Goal: Task Accomplishment & Management: Use online tool/utility

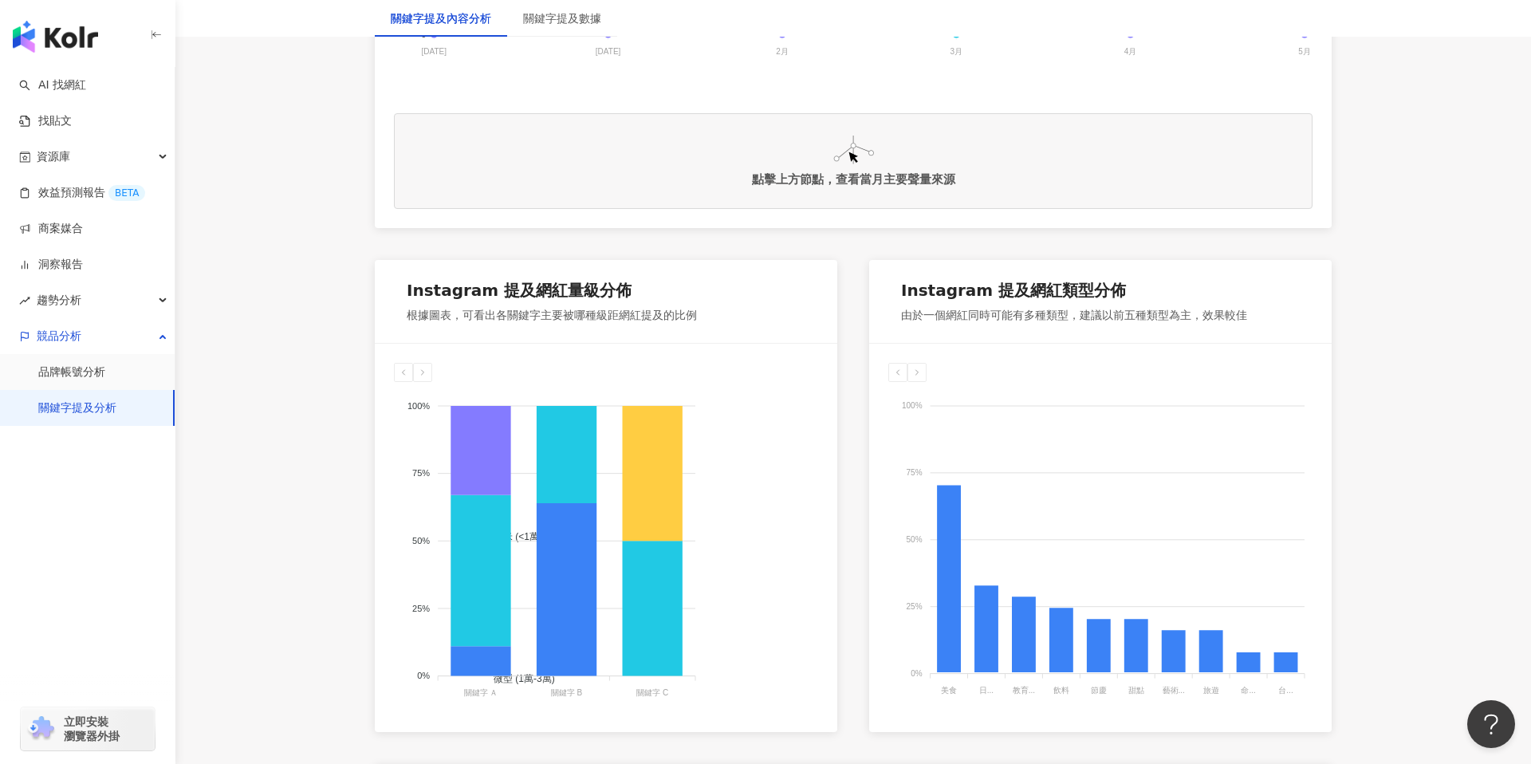
scroll to position [648, 0]
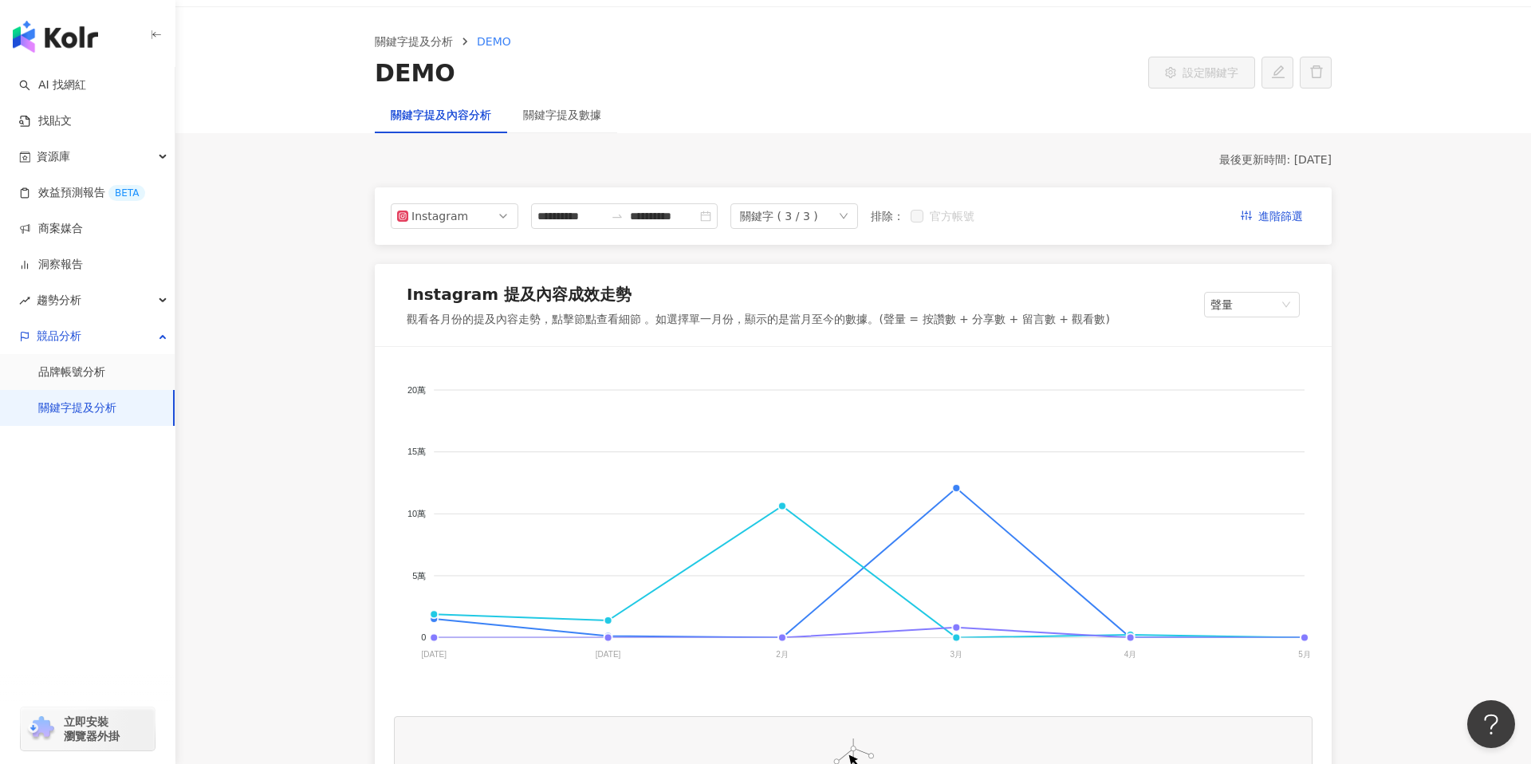
scroll to position [0, 0]
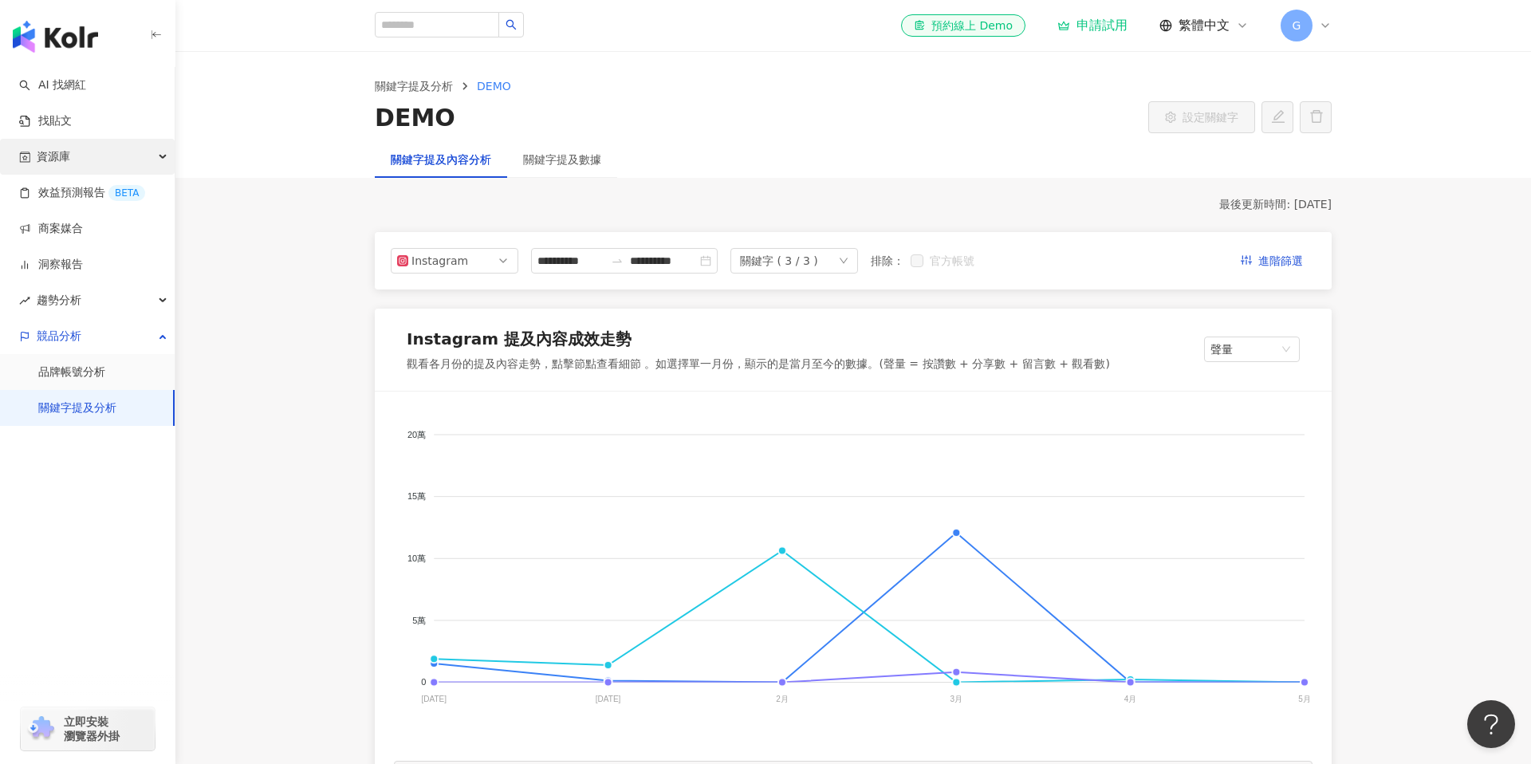
click at [145, 159] on div "資源庫" at bounding box center [87, 157] width 175 height 36
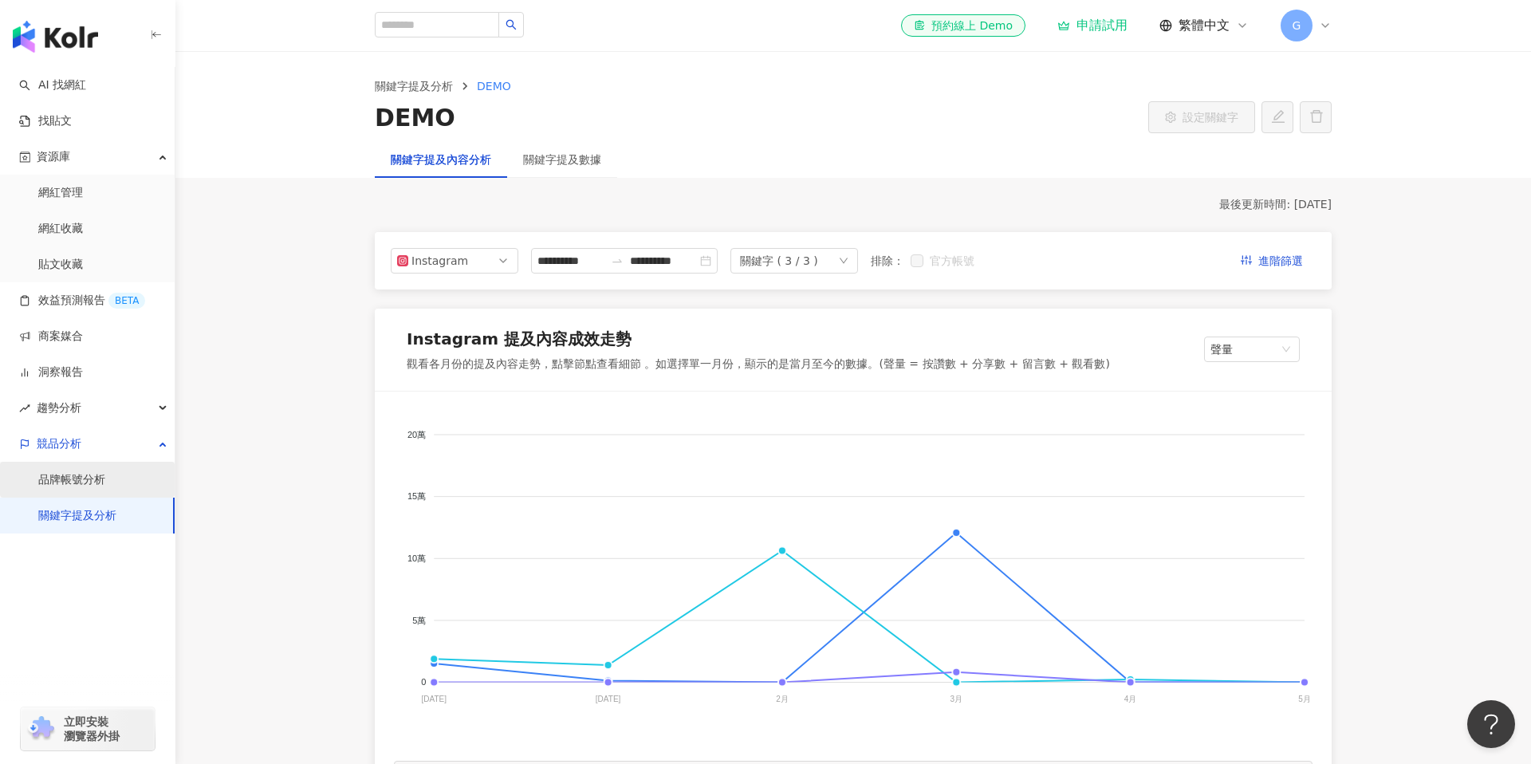
click at [105, 472] on link "品牌帳號分析" at bounding box center [71, 480] width 67 height 16
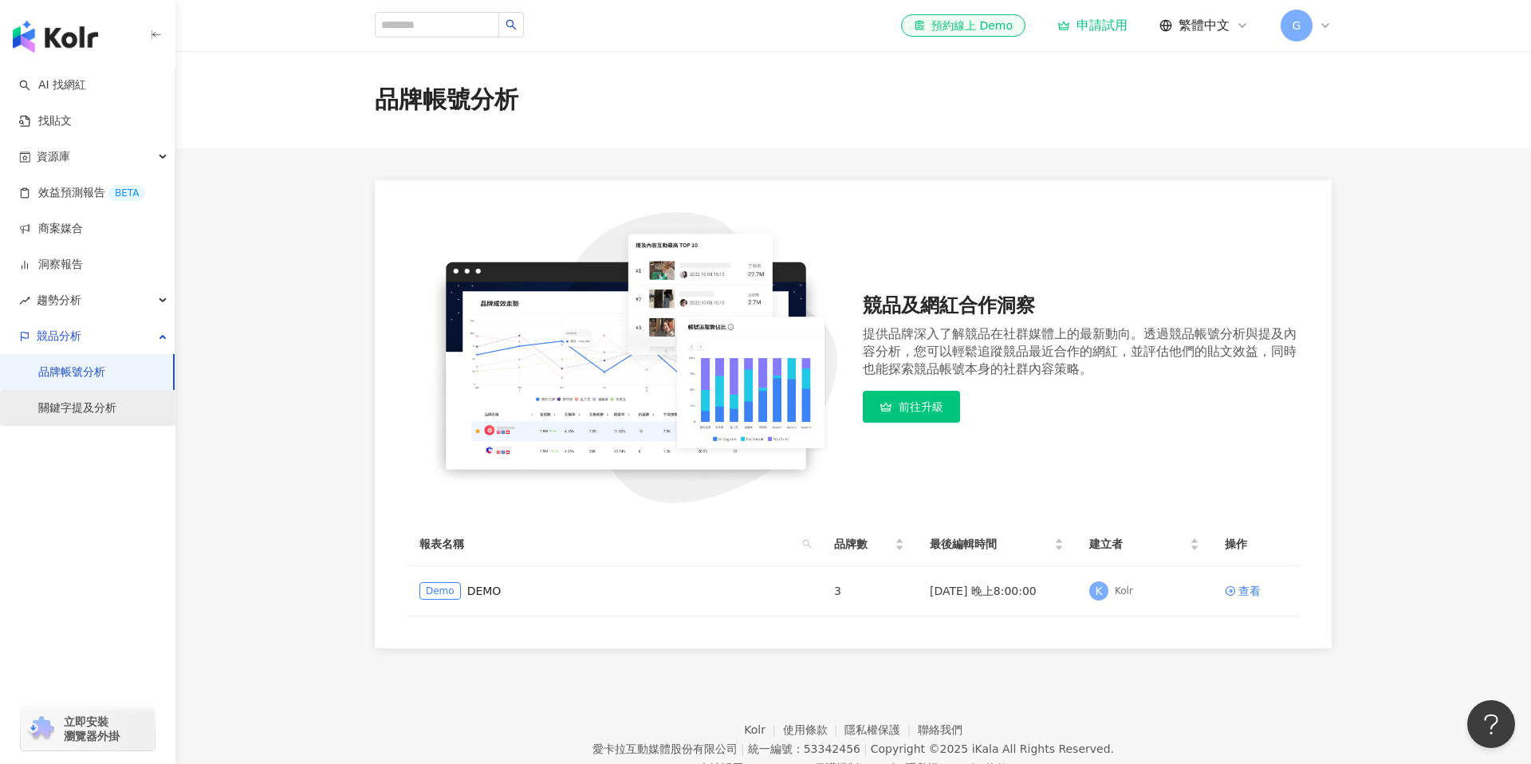
click at [93, 400] on link "關鍵字提及分析" at bounding box center [77, 408] width 78 height 16
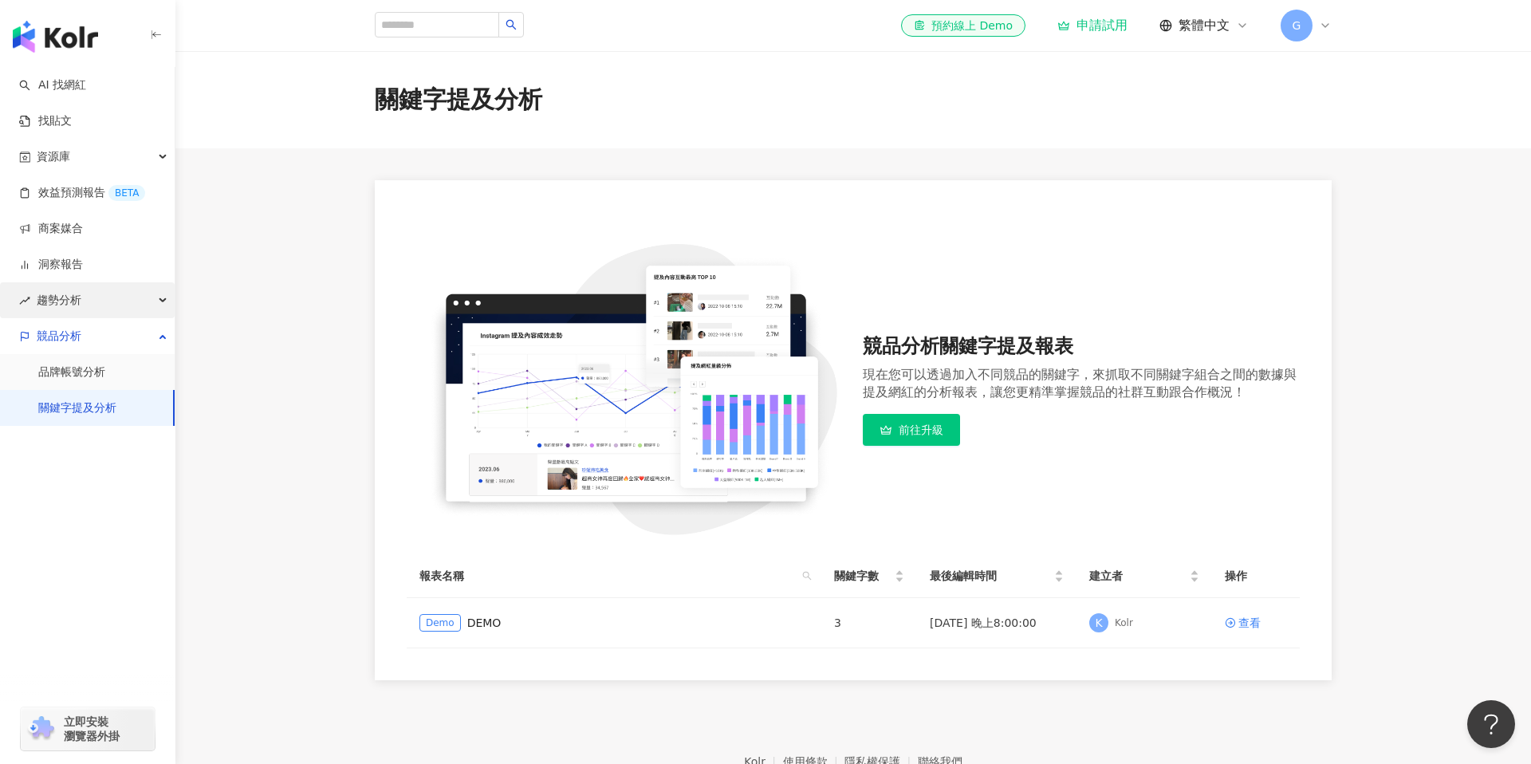
click at [98, 306] on div "趨勢分析" at bounding box center [87, 300] width 175 height 36
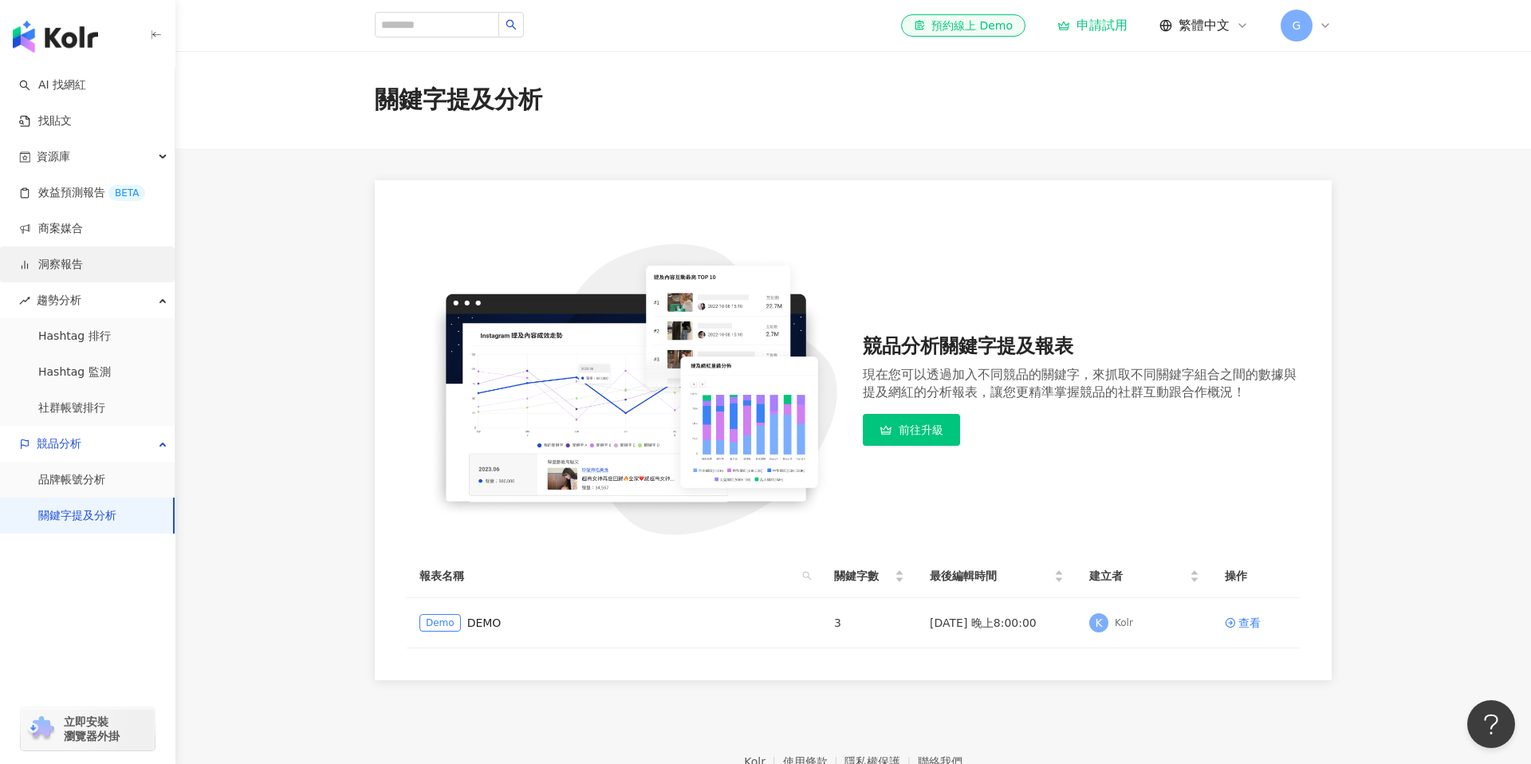
click at [83, 270] on link "洞察報告" at bounding box center [51, 265] width 64 height 16
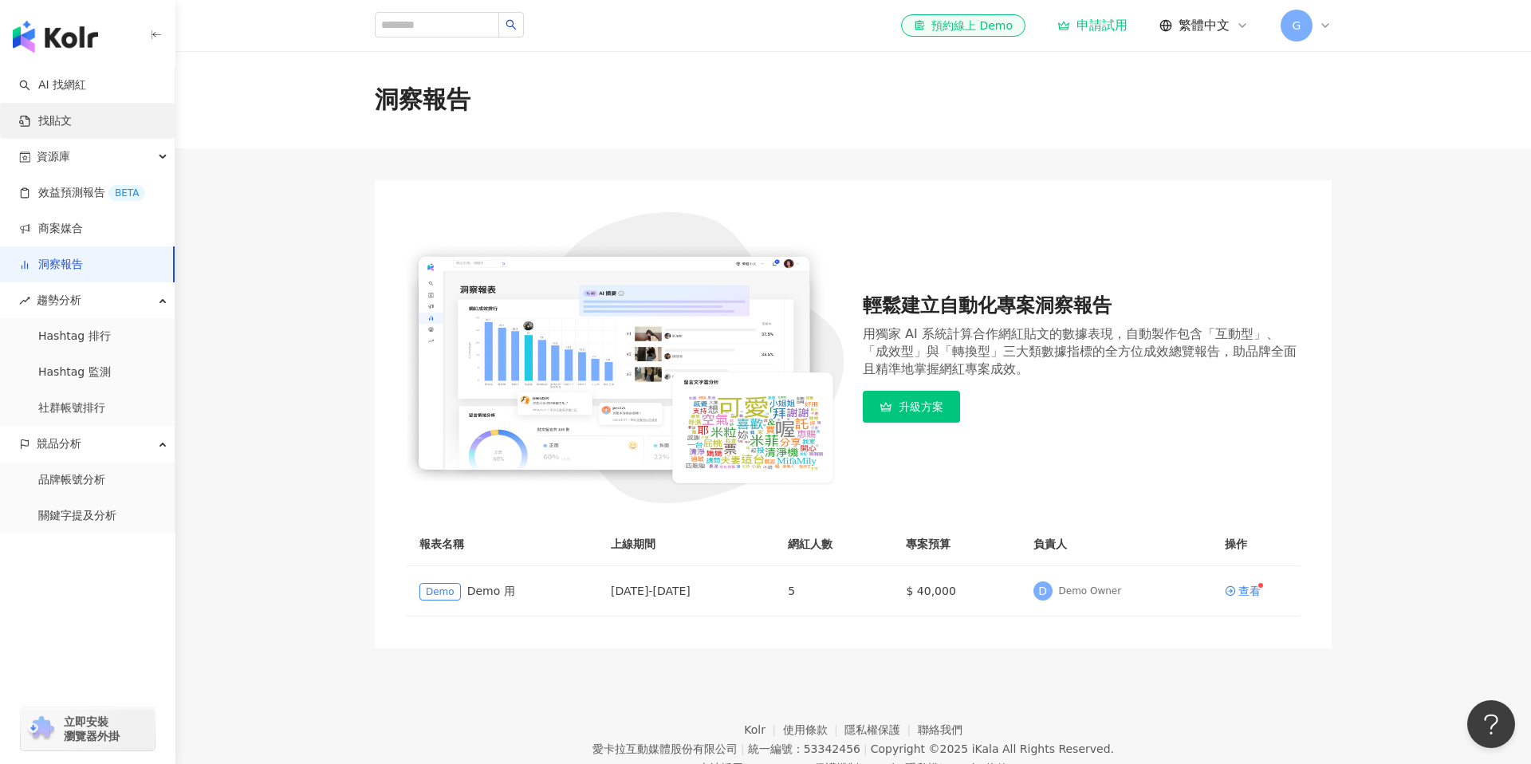
click at [72, 113] on link "找貼文" at bounding box center [45, 121] width 53 height 16
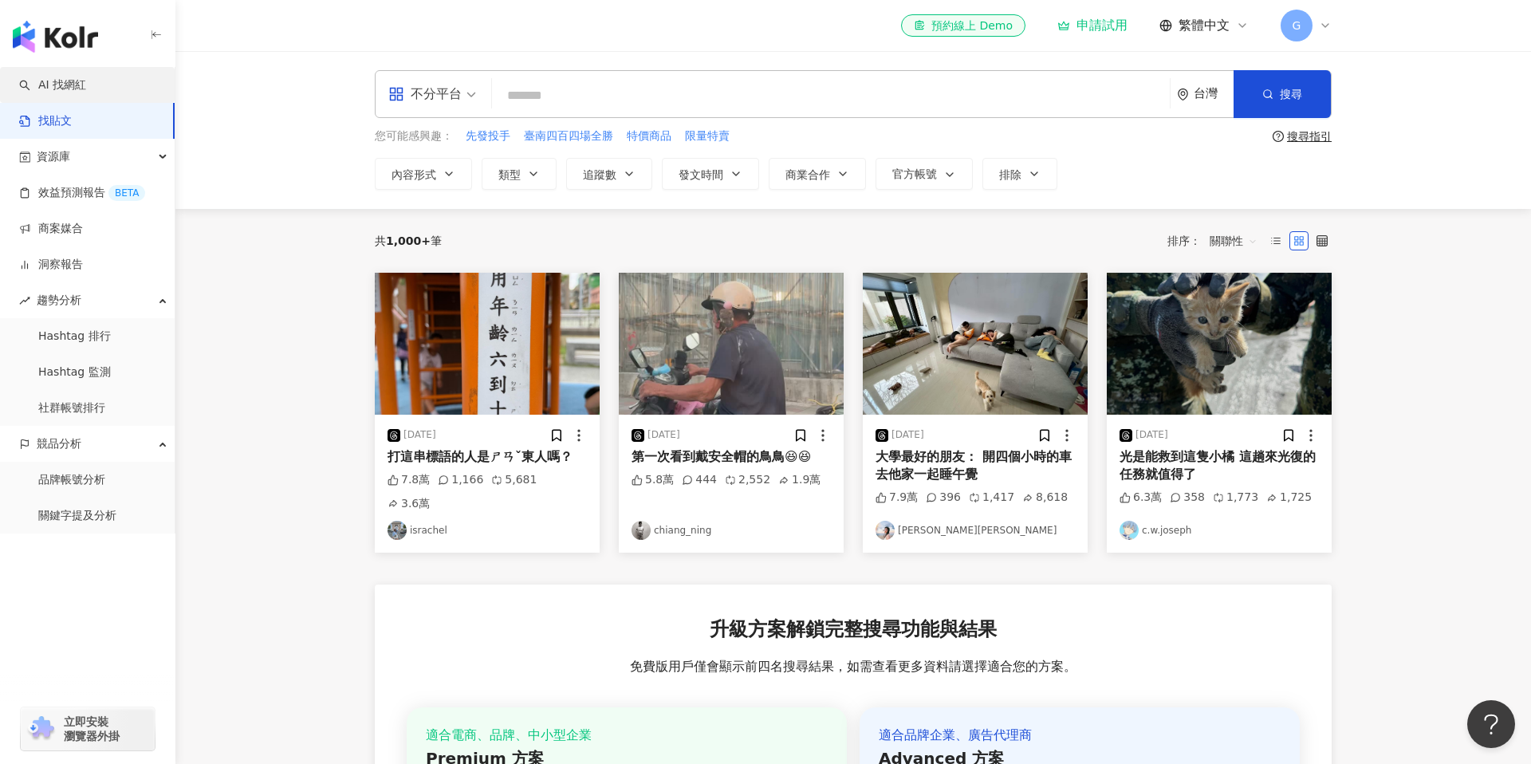
click at [86, 86] on link "AI 找網紅" at bounding box center [52, 85] width 67 height 16
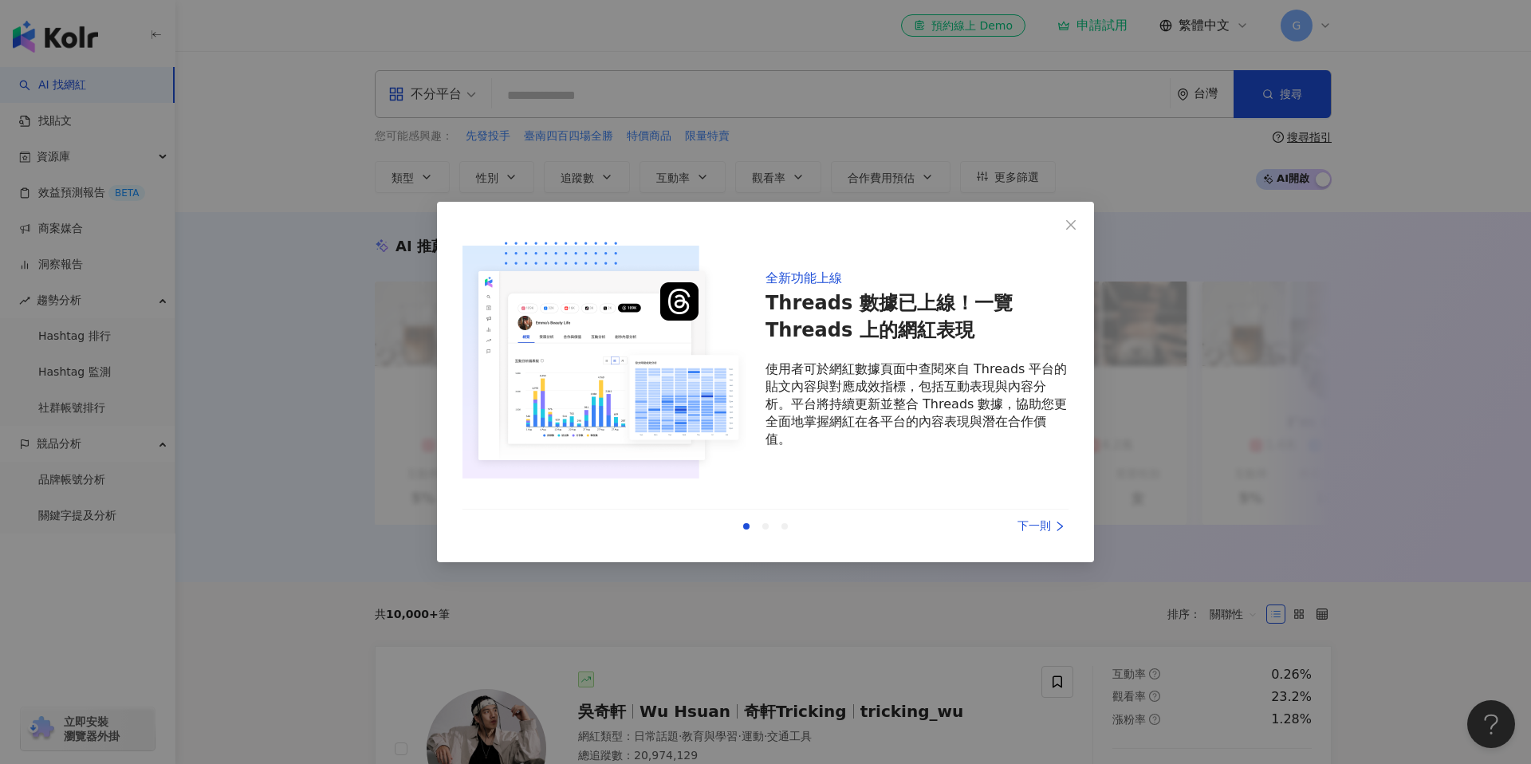
click at [1029, 527] on div "下一則" at bounding box center [1009, 527] width 120 height 18
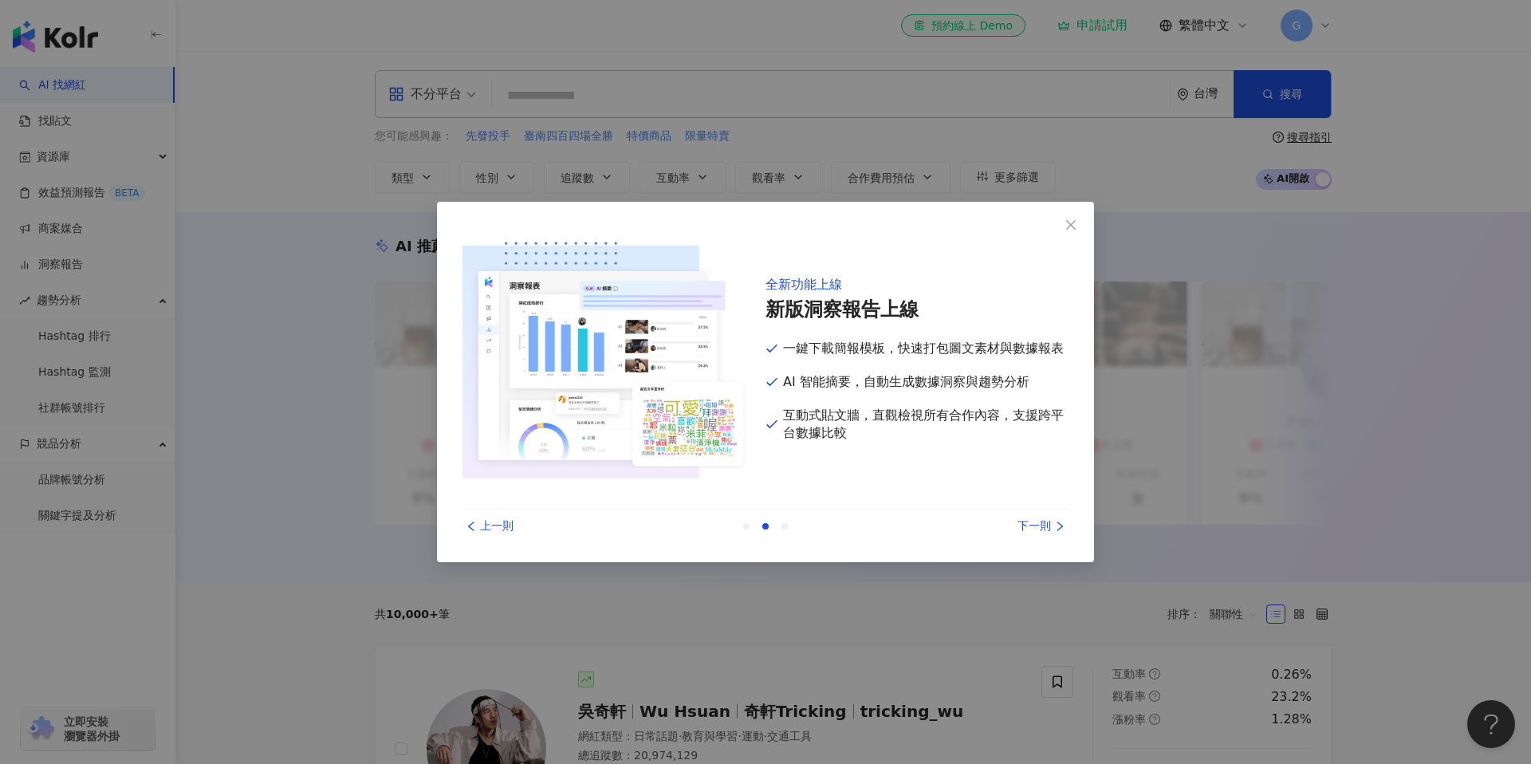
click at [1029, 527] on div "下一則" at bounding box center [1009, 527] width 120 height 18
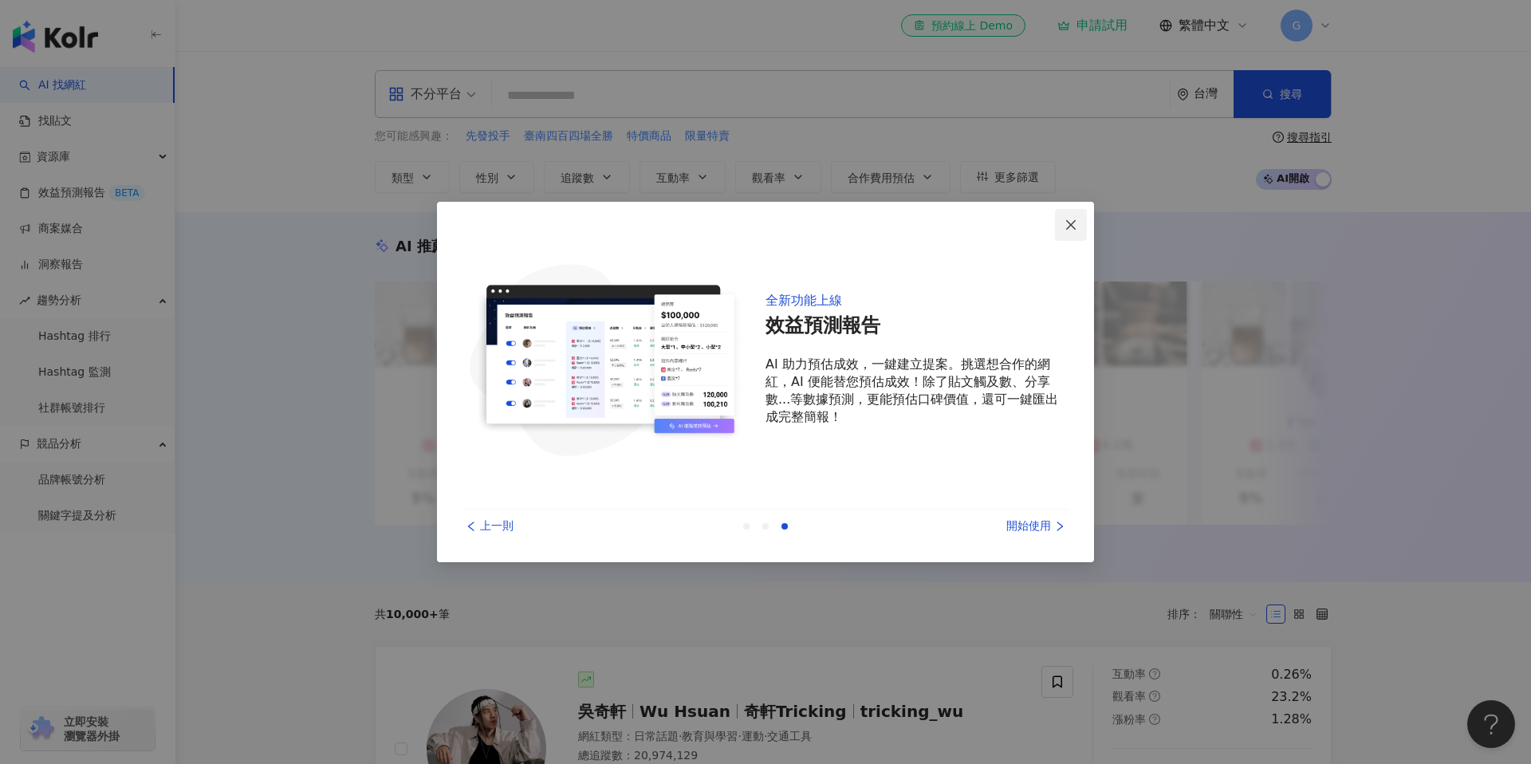
click at [1073, 222] on icon "close" at bounding box center [1071, 224] width 10 height 10
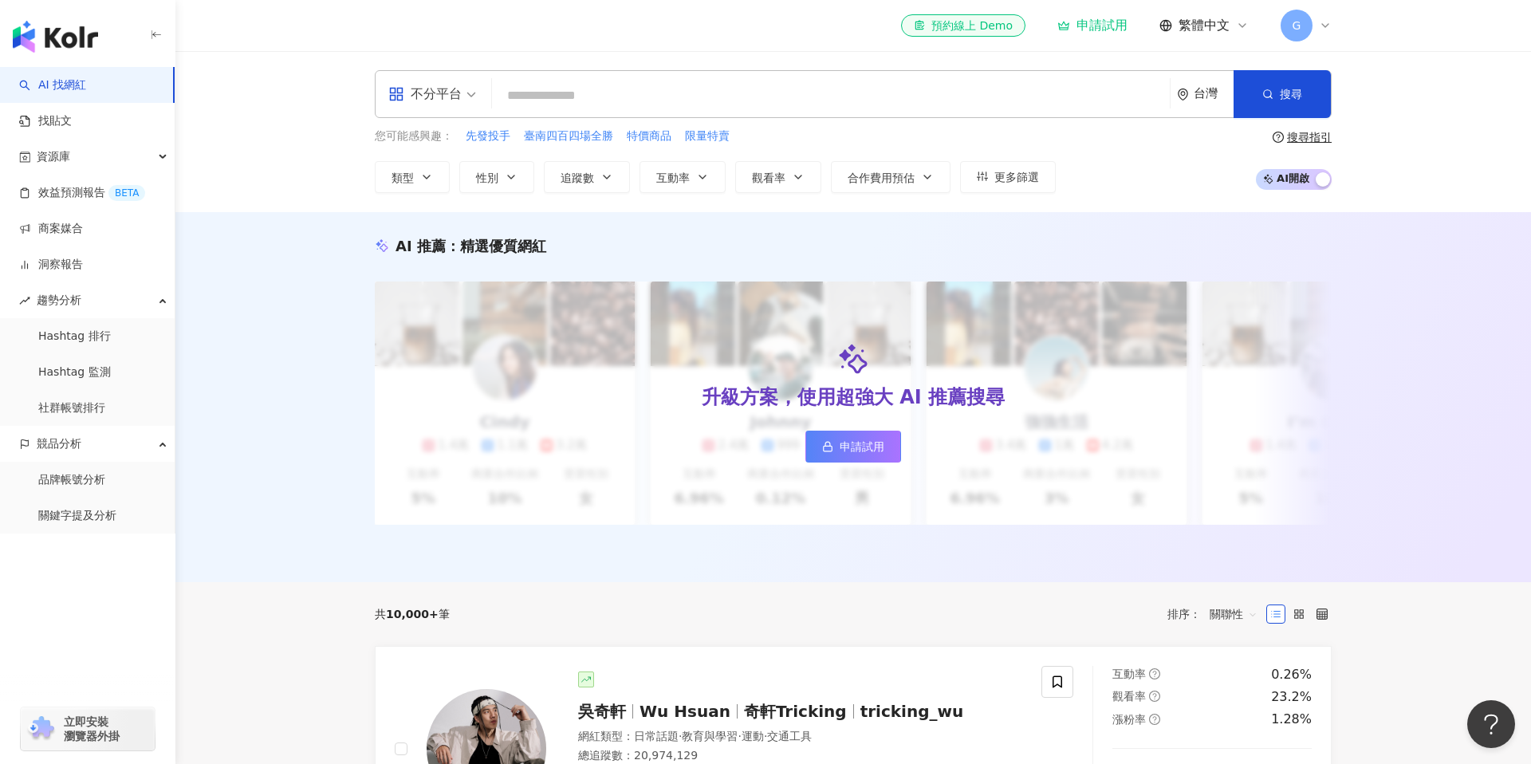
click at [1321, 31] on icon at bounding box center [1325, 25] width 13 height 13
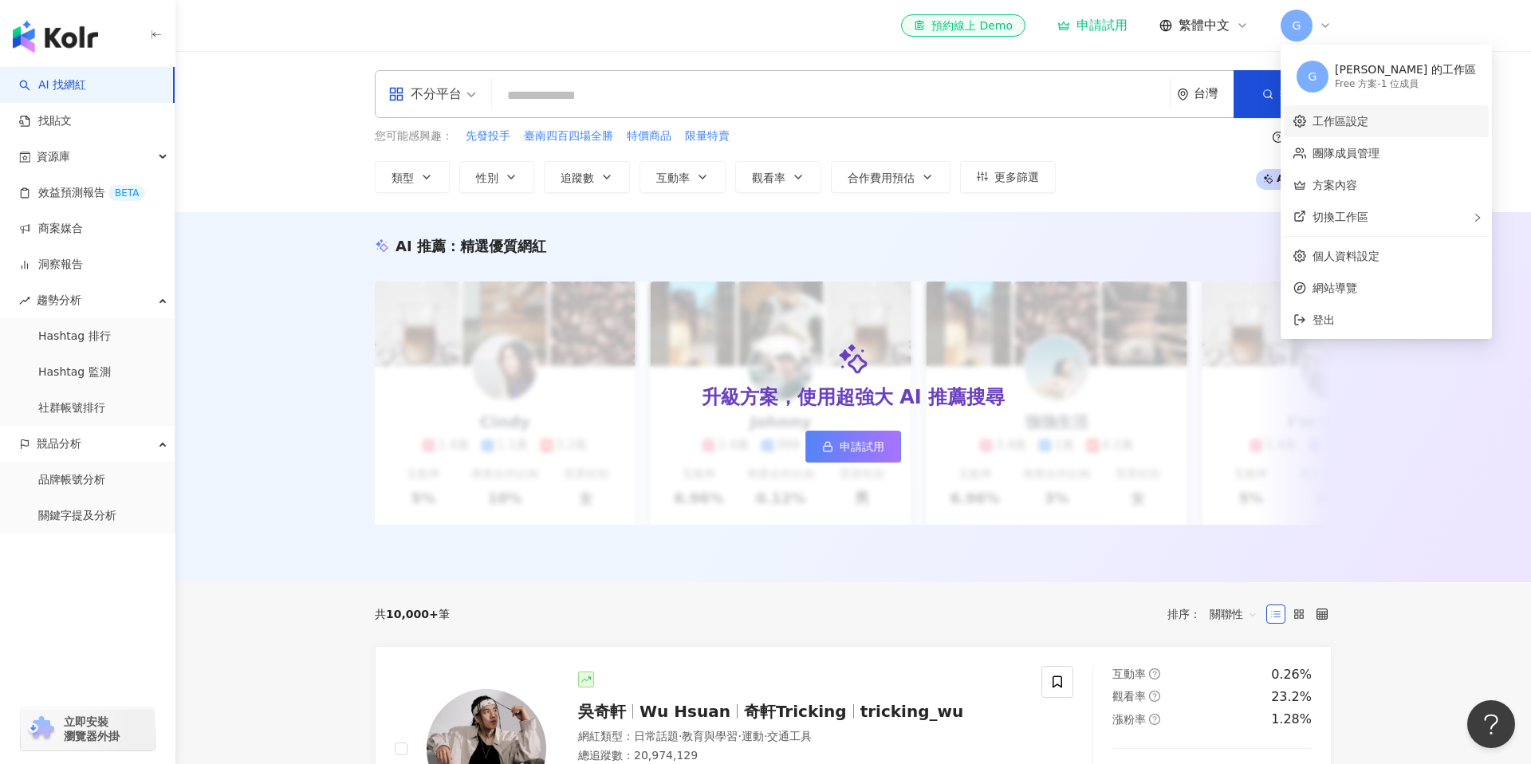
click at [1358, 128] on link "工作區設定" at bounding box center [1340, 121] width 56 height 13
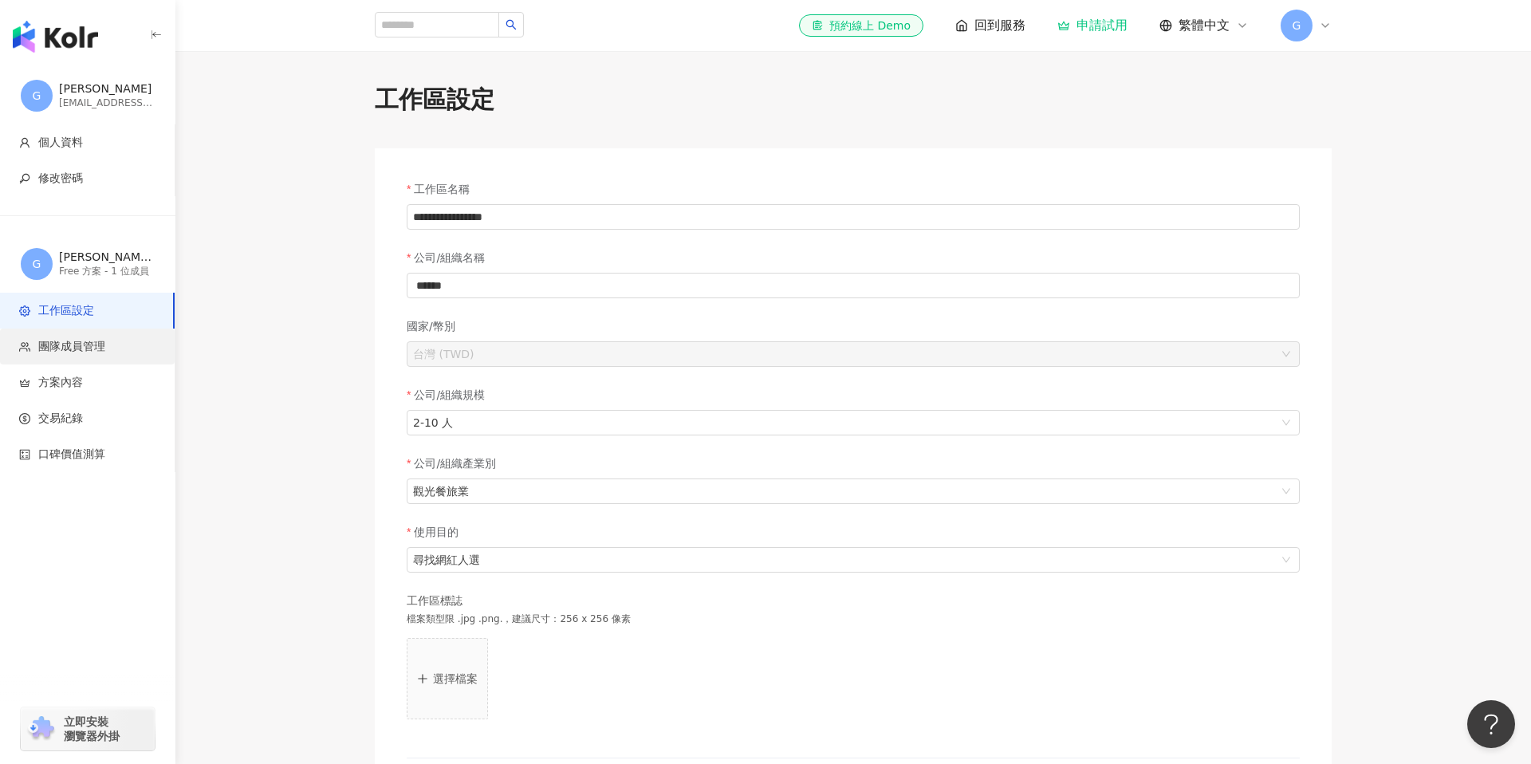
click at [91, 333] on li "團隊成員管理" at bounding box center [87, 347] width 175 height 36
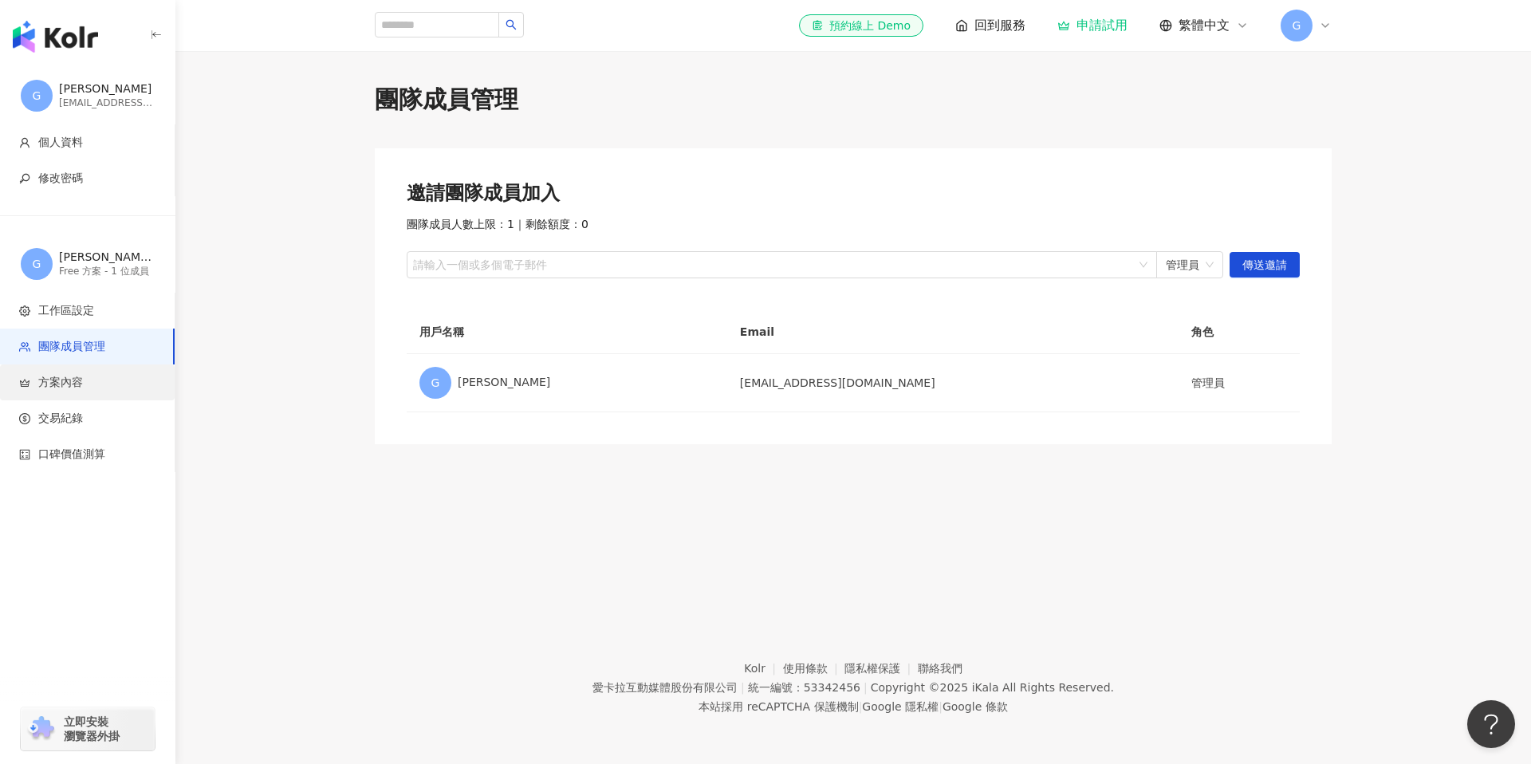
click at [97, 377] on span "方案內容" at bounding box center [90, 383] width 143 height 16
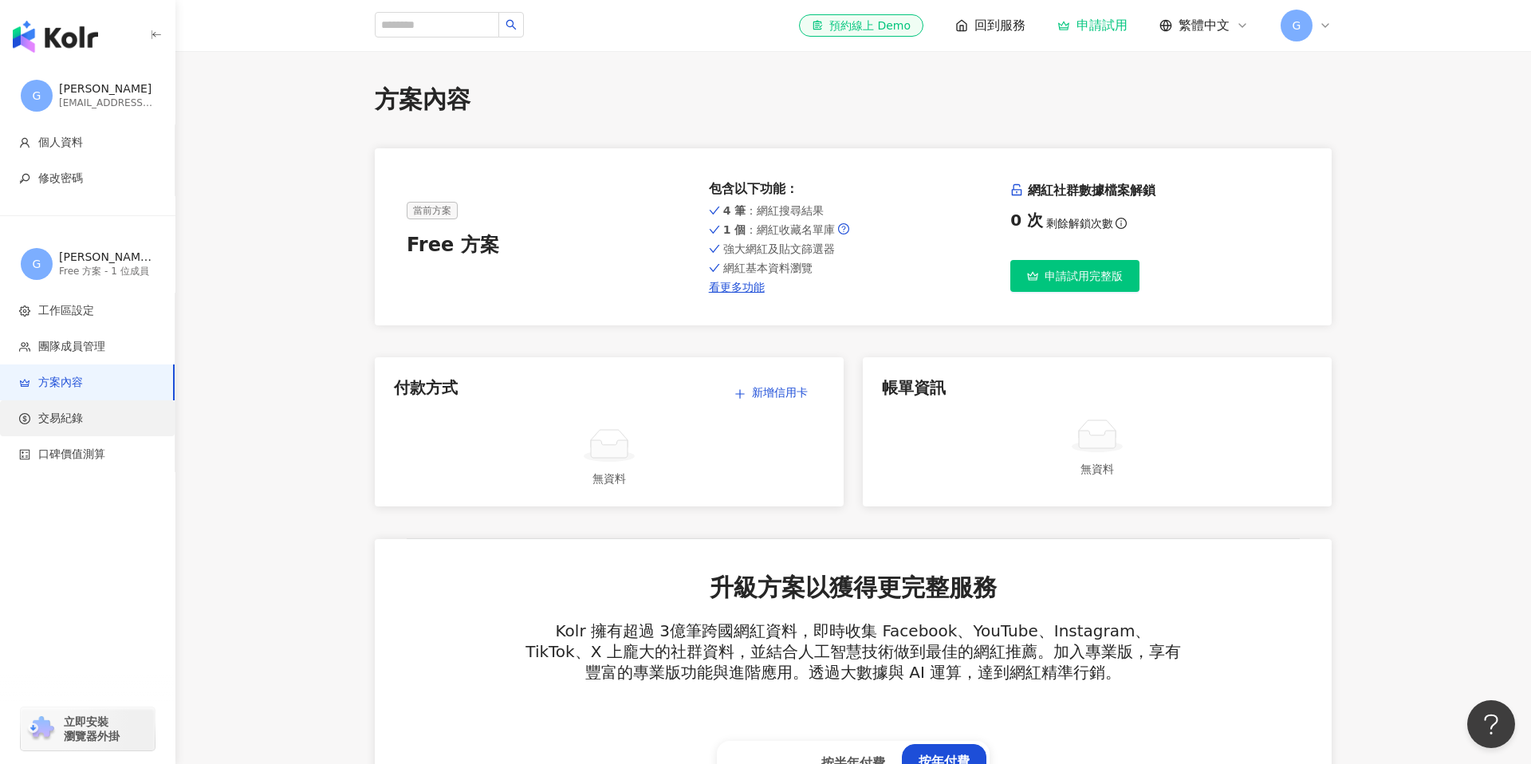
click at [79, 417] on span "交易紀錄" at bounding box center [60, 419] width 45 height 16
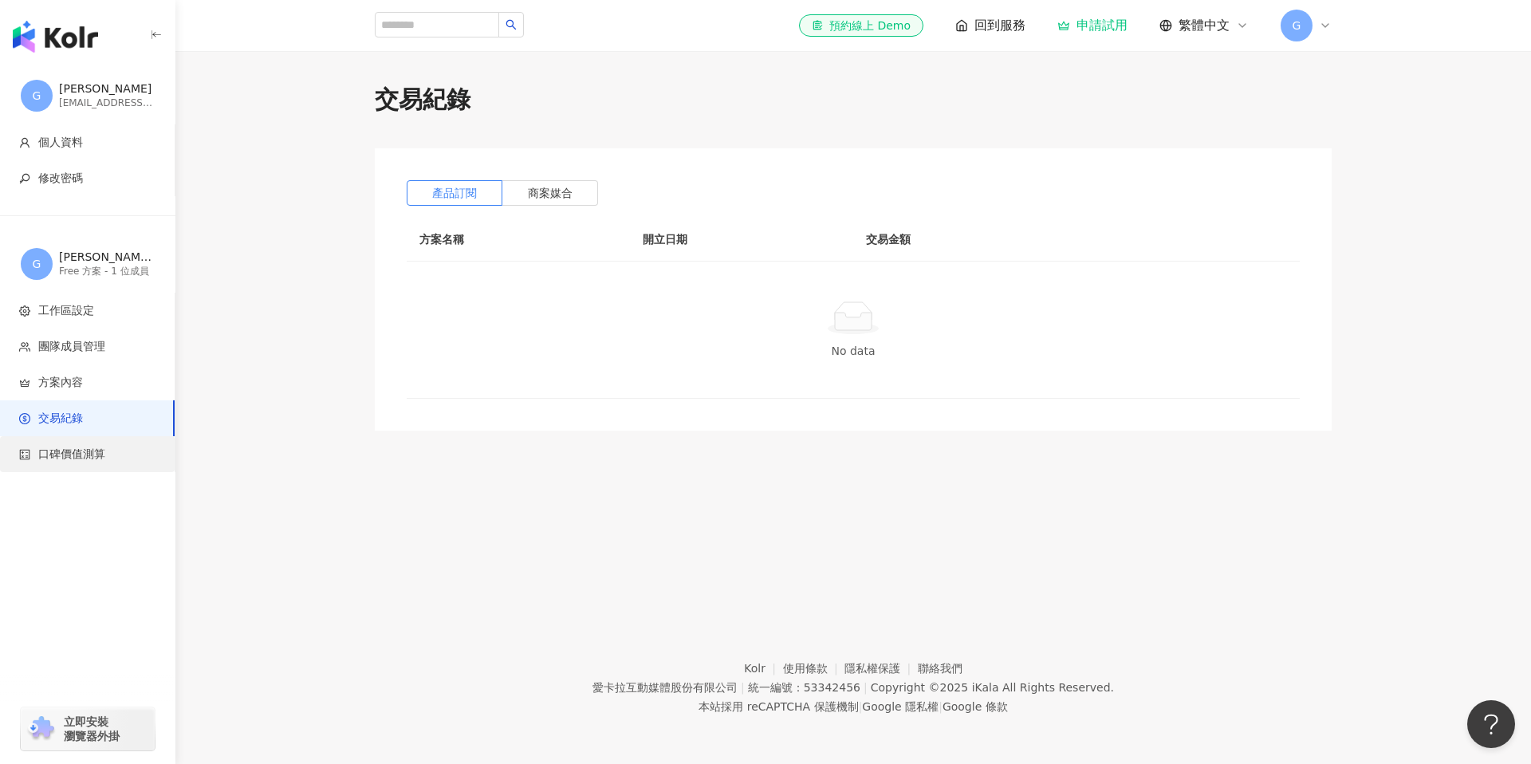
click at [85, 447] on span "口碑價值測算" at bounding box center [71, 455] width 67 height 16
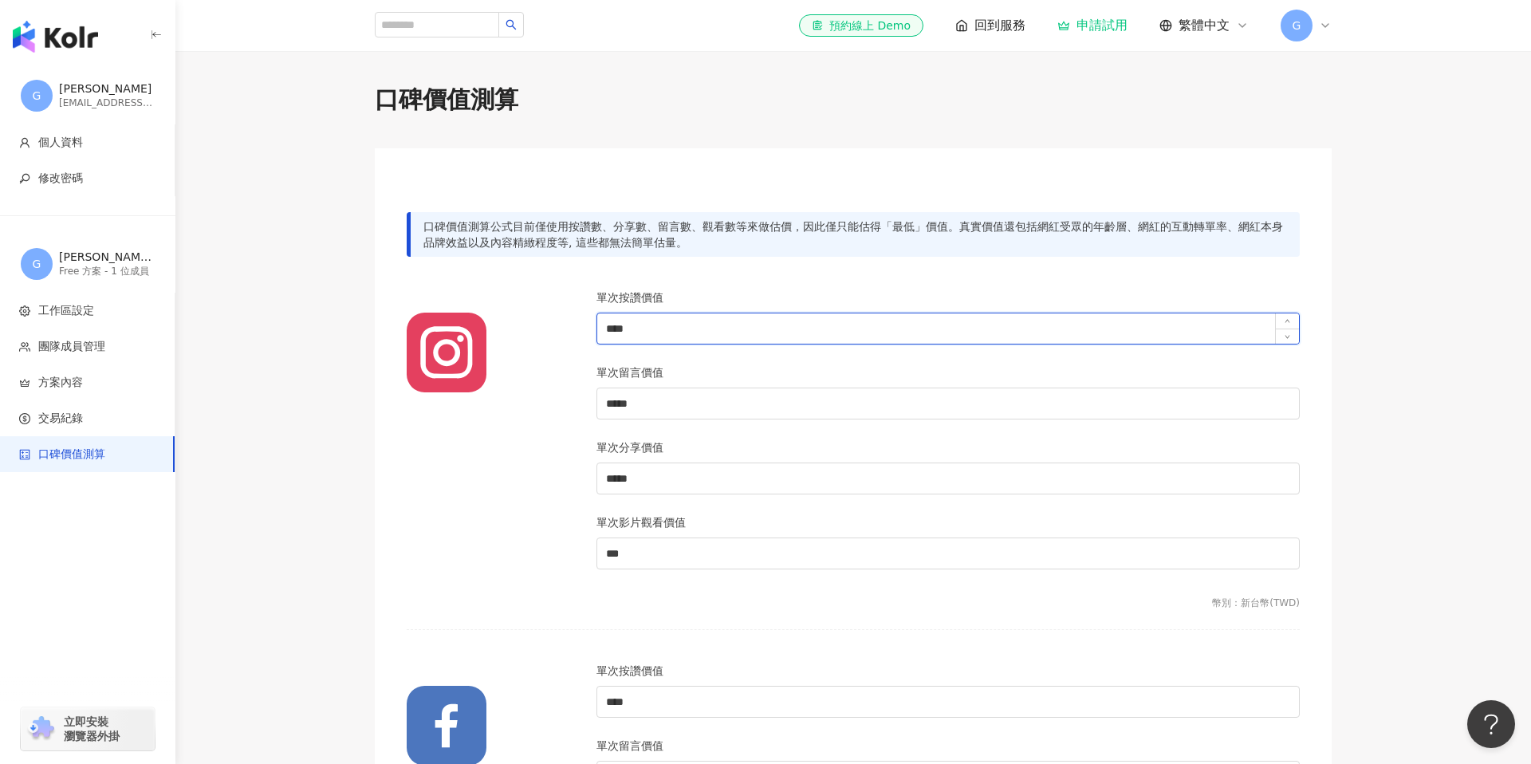
click at [662, 314] on input "****" at bounding box center [948, 328] width 702 height 30
click at [661, 325] on input "****" at bounding box center [948, 328] width 702 height 30
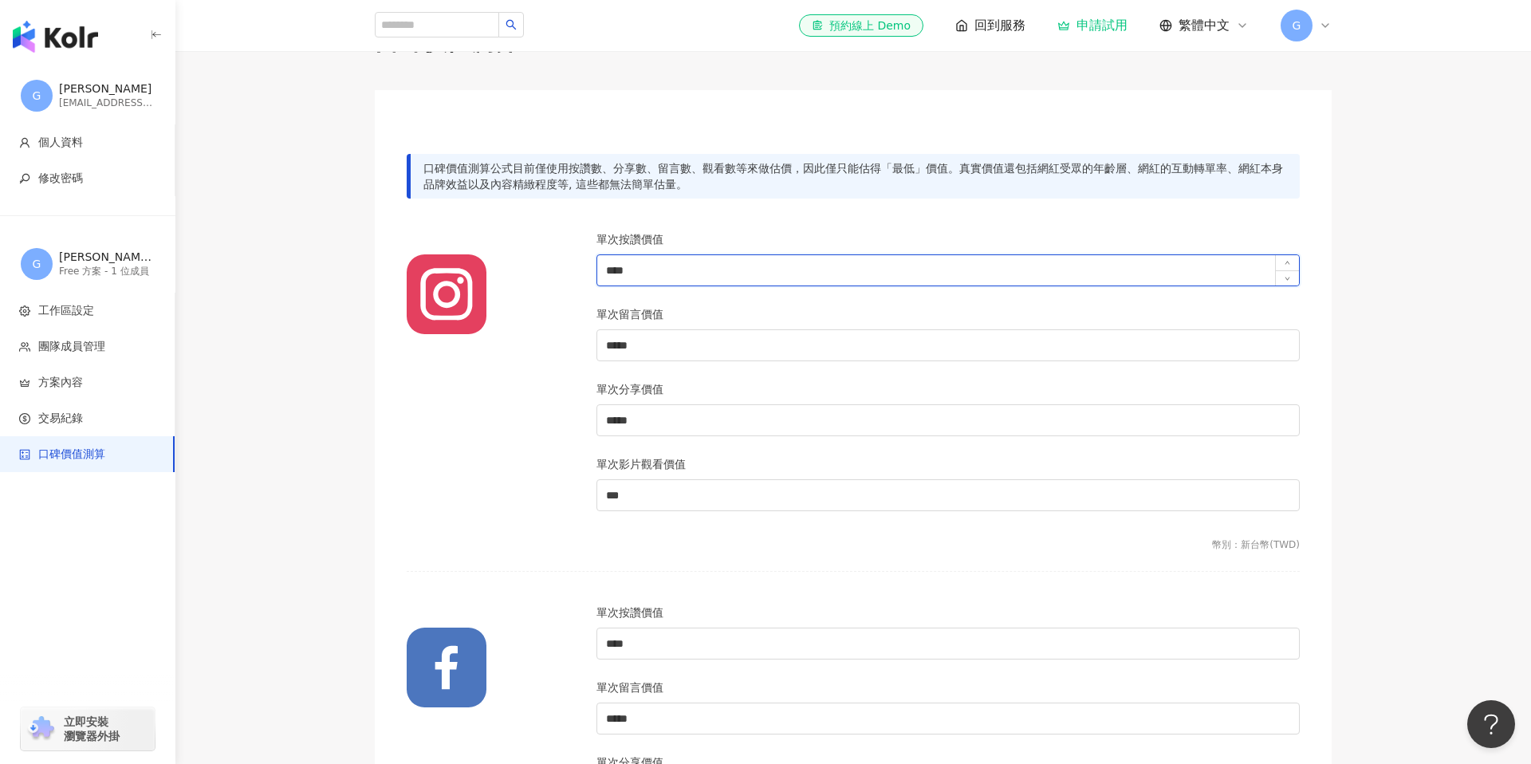
scroll to position [61, 0]
click at [492, 347] on div at bounding box center [492, 377] width 190 height 300
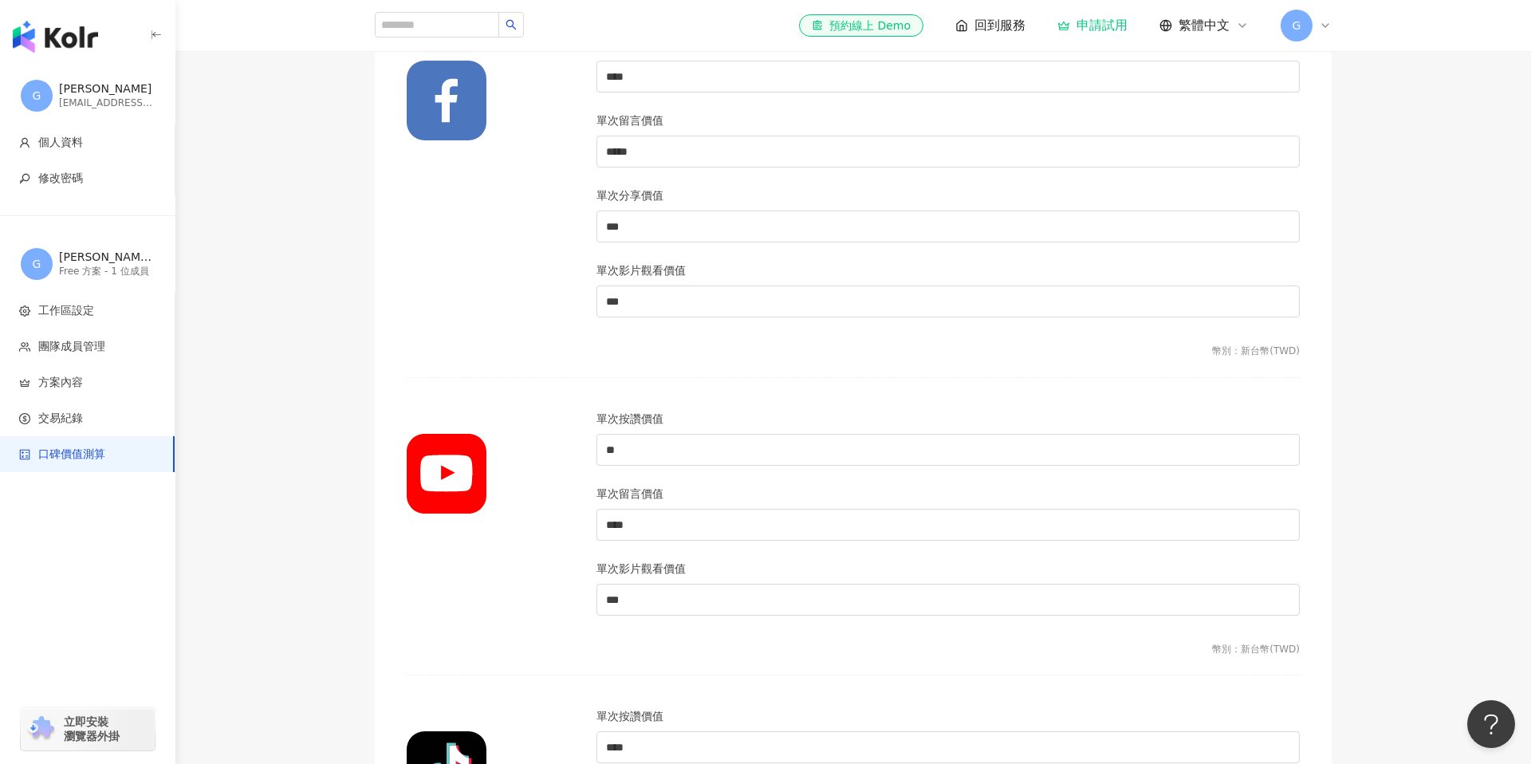
scroll to position [0, 0]
